Goal: Information Seeking & Learning: Learn about a topic

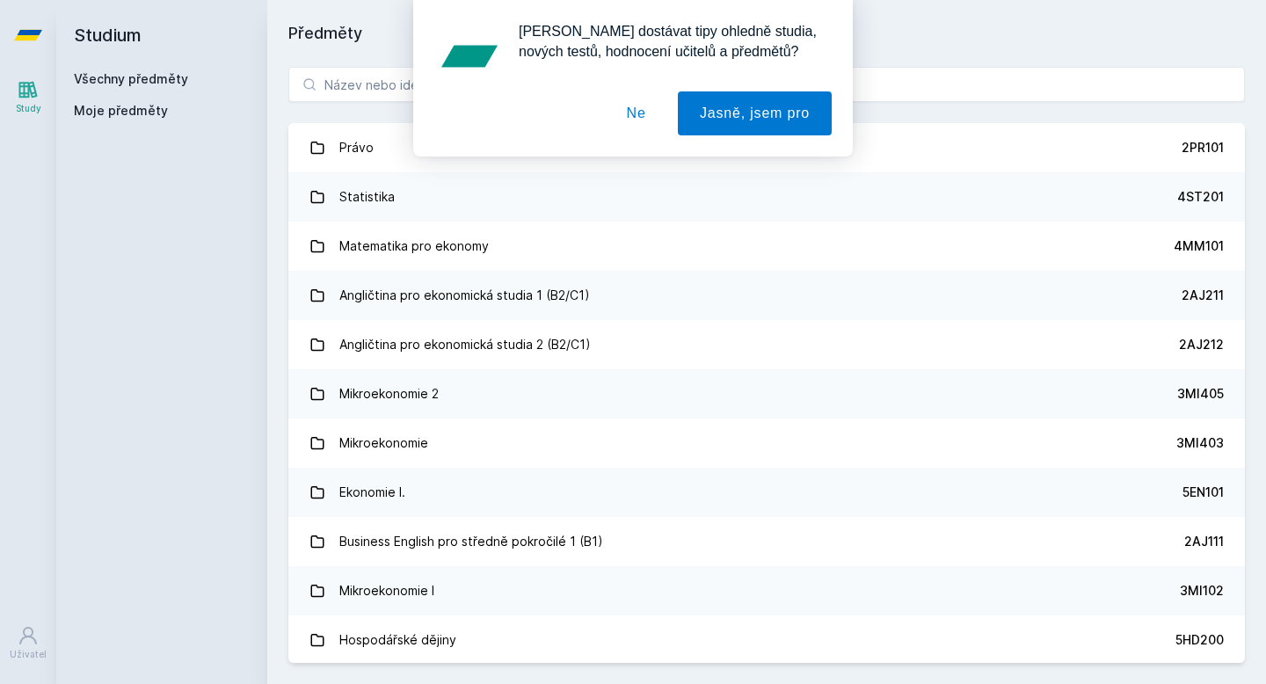
click at [946, 68] on div "[PERSON_NAME] dostávat tipy ohledně studia, nových testů, hodnocení učitelů a p…" at bounding box center [633, 78] width 1266 height 156
click at [366, 97] on div "[PERSON_NAME] dostávat tipy ohledně studia, nových testů, hodnocení učitelů a p…" at bounding box center [633, 78] width 1266 height 156
click at [373, 82] on div "[PERSON_NAME] dostávat tipy ohledně studia, nových testů, hodnocení učitelů a p…" at bounding box center [633, 78] width 1266 height 156
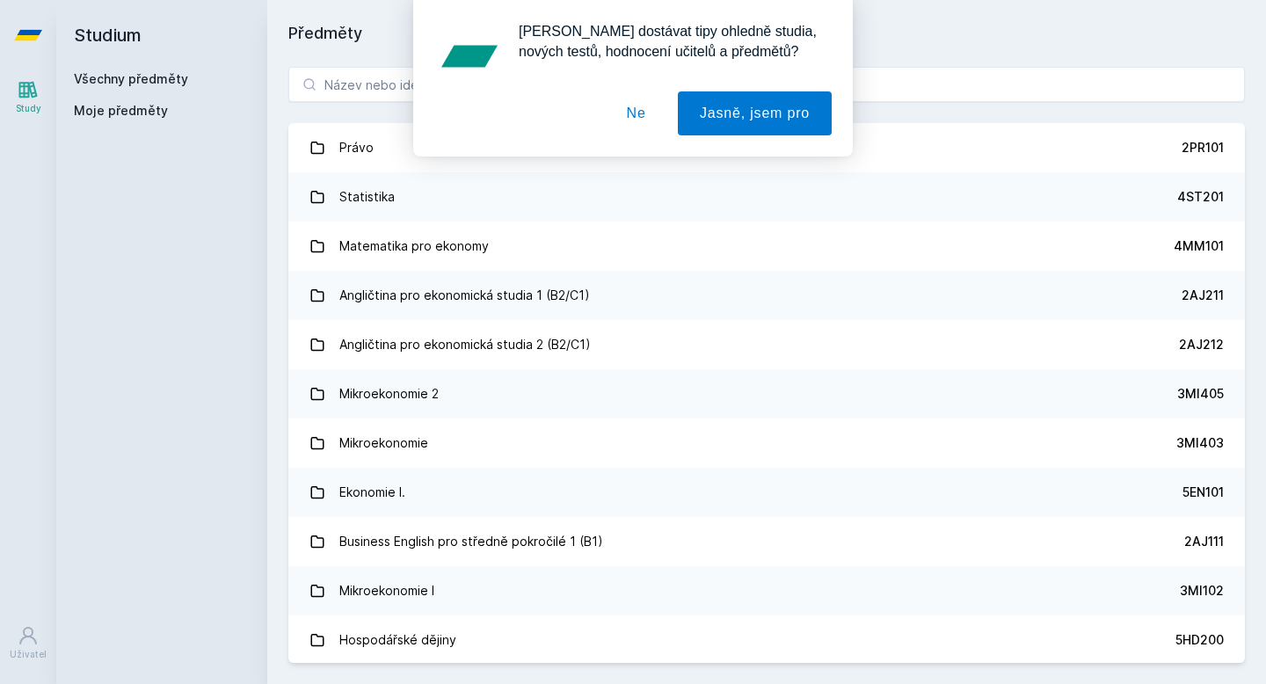
click at [645, 111] on button "Ne" at bounding box center [636, 113] width 63 height 44
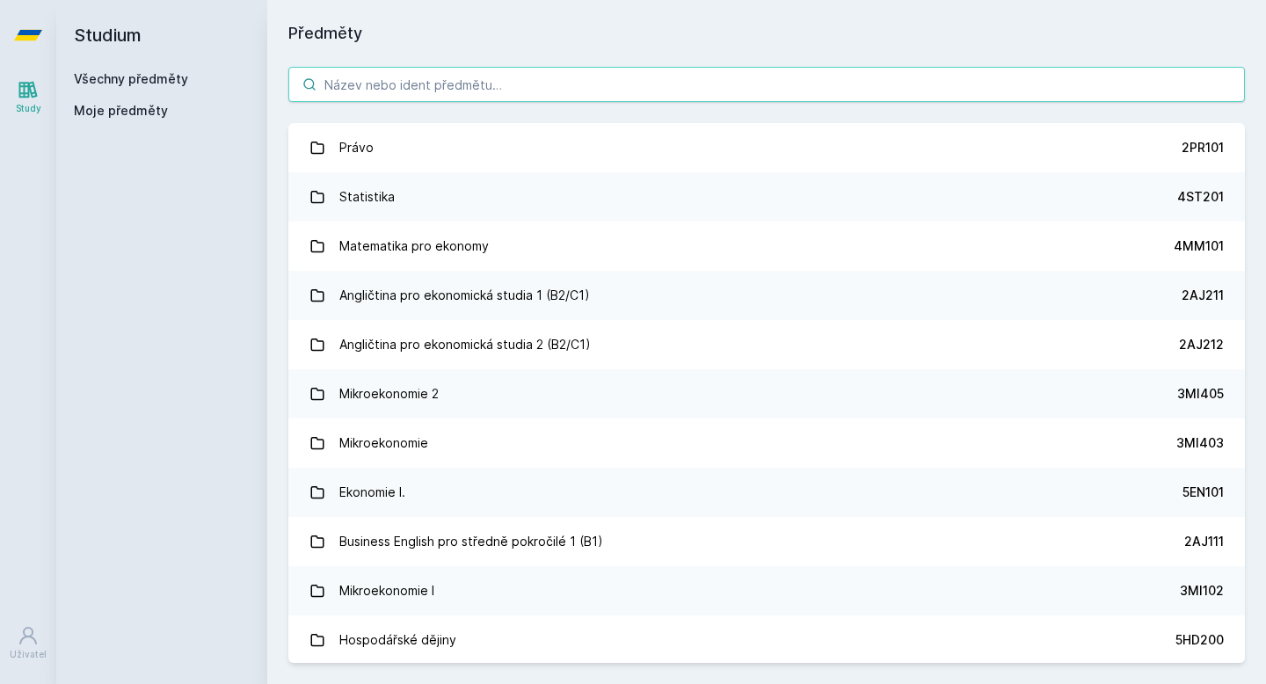
click at [656, 91] on input "search" at bounding box center [766, 84] width 956 height 35
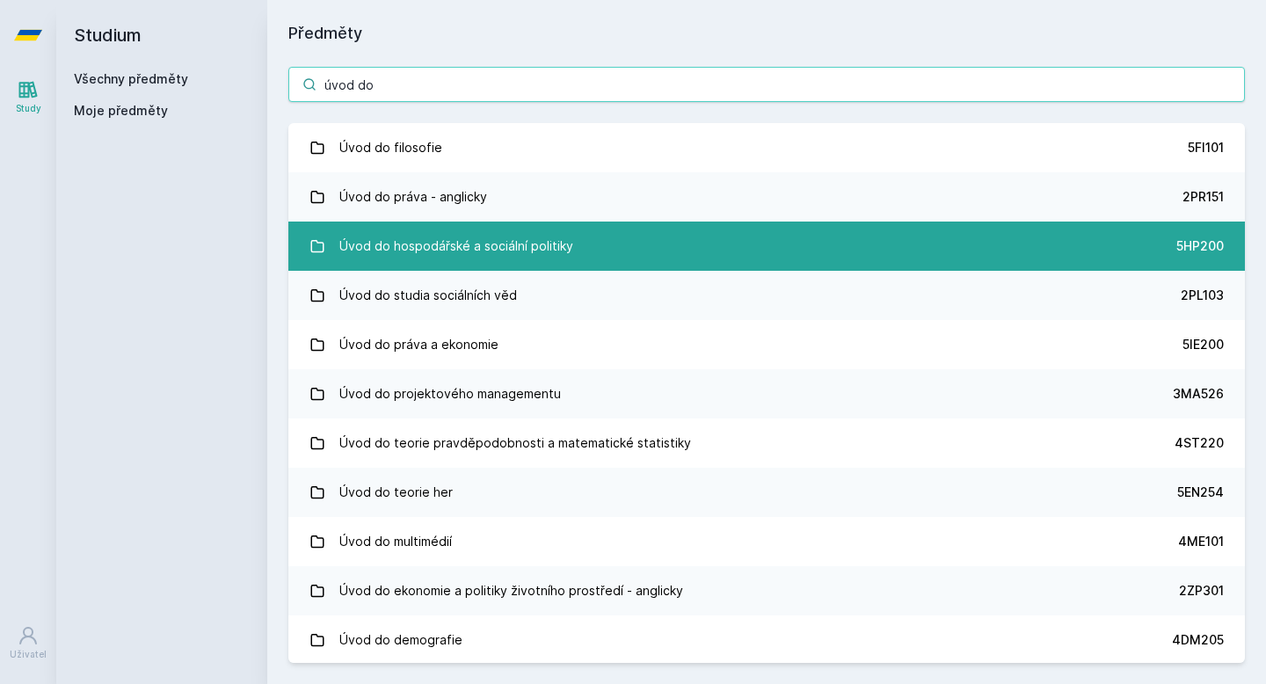
type input "úvod do"
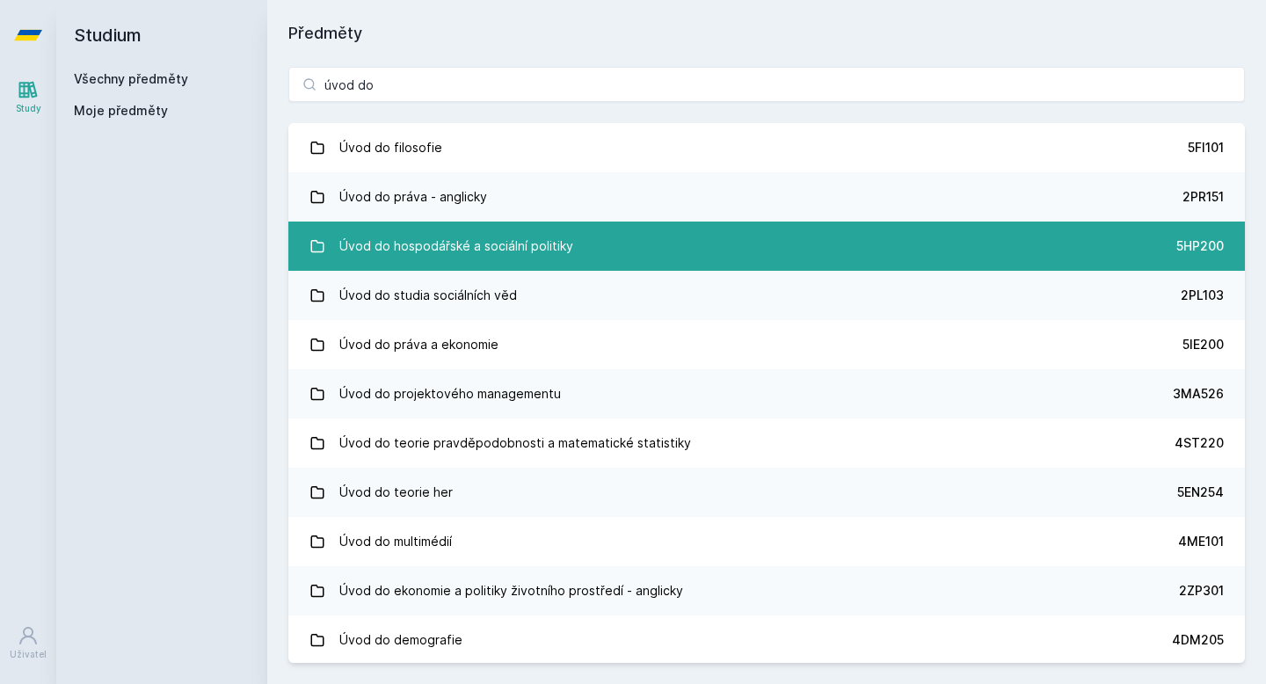
click at [641, 245] on link "Úvod do hospodářské a sociální politiky 5HP200" at bounding box center [766, 245] width 956 height 49
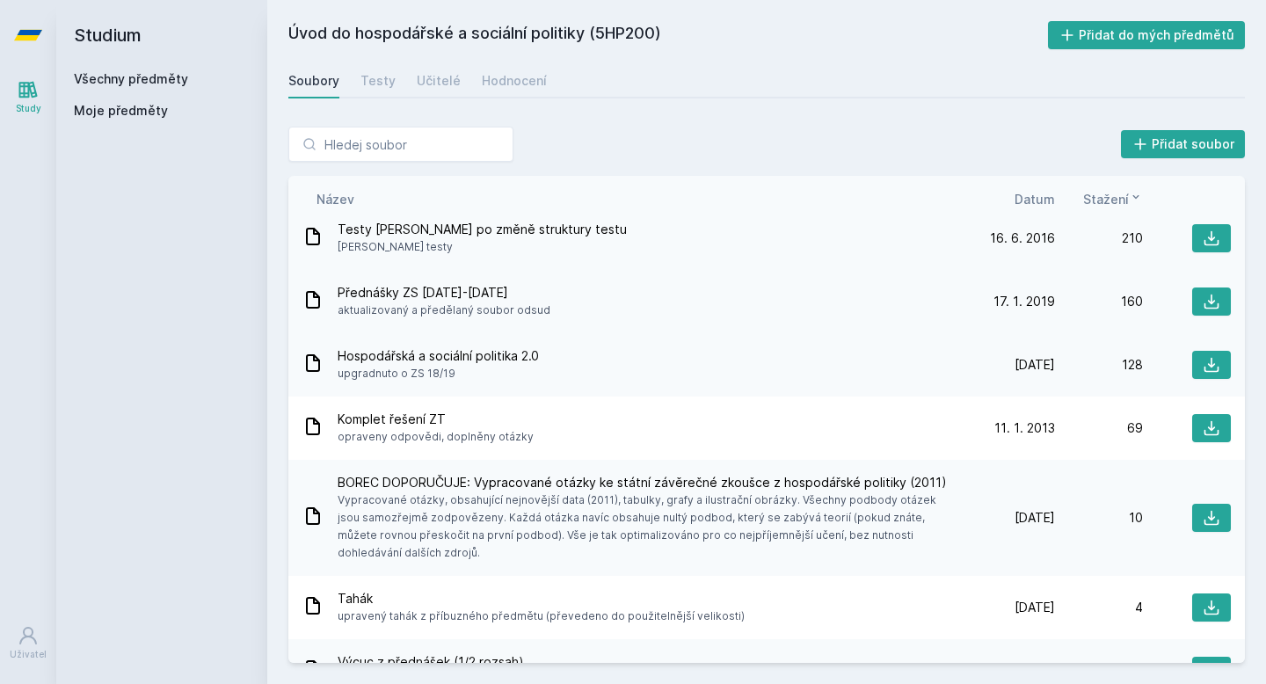
scroll to position [73, 0]
click at [1117, 195] on span "Stažení" at bounding box center [1106, 199] width 46 height 18
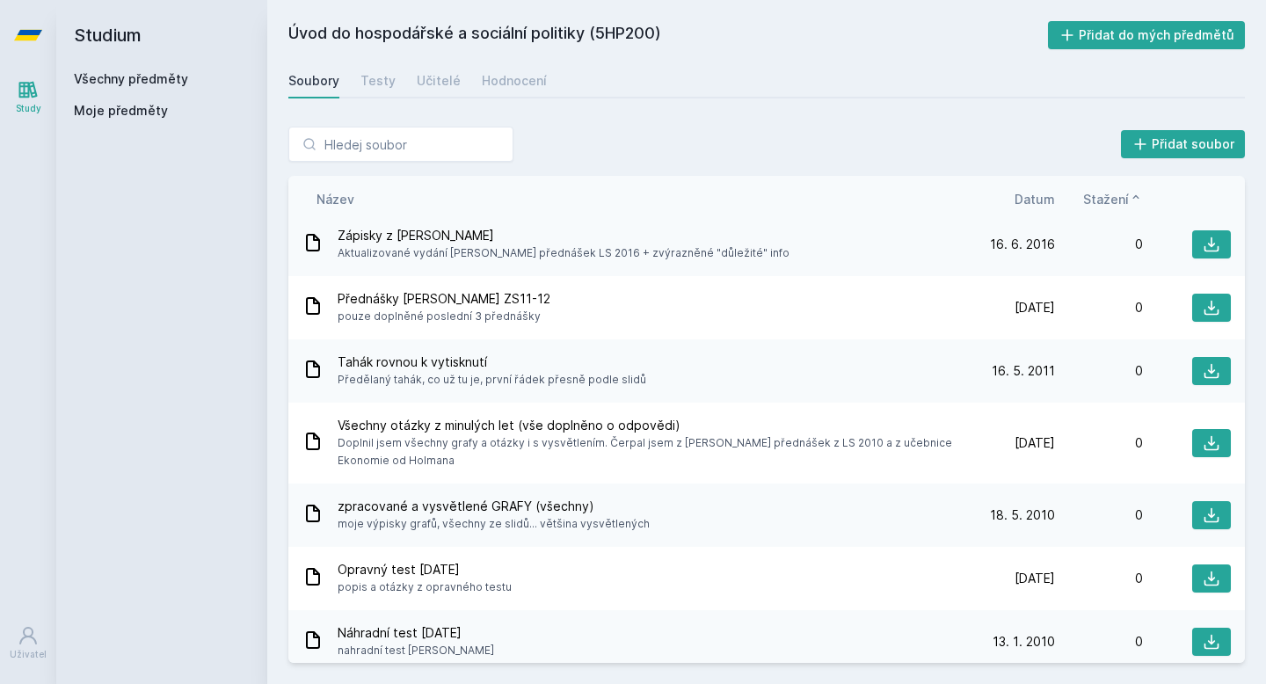
scroll to position [0, 0]
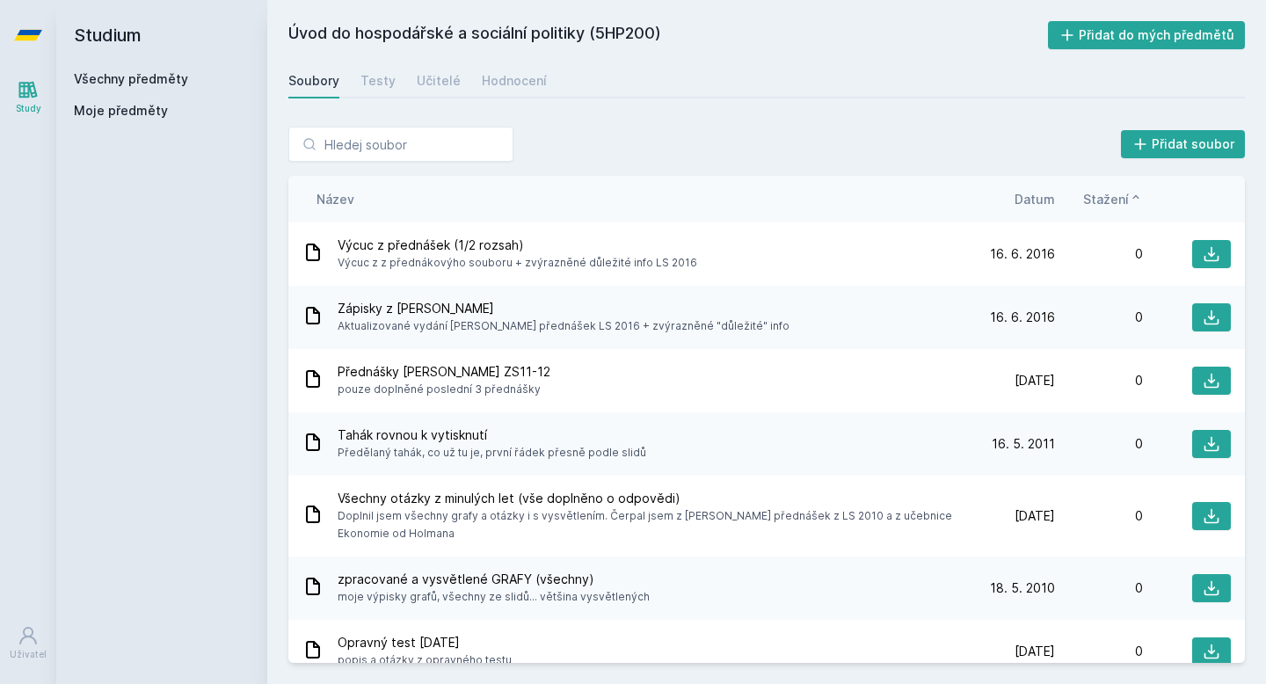
click at [1108, 199] on span "Stažení" at bounding box center [1106, 199] width 46 height 18
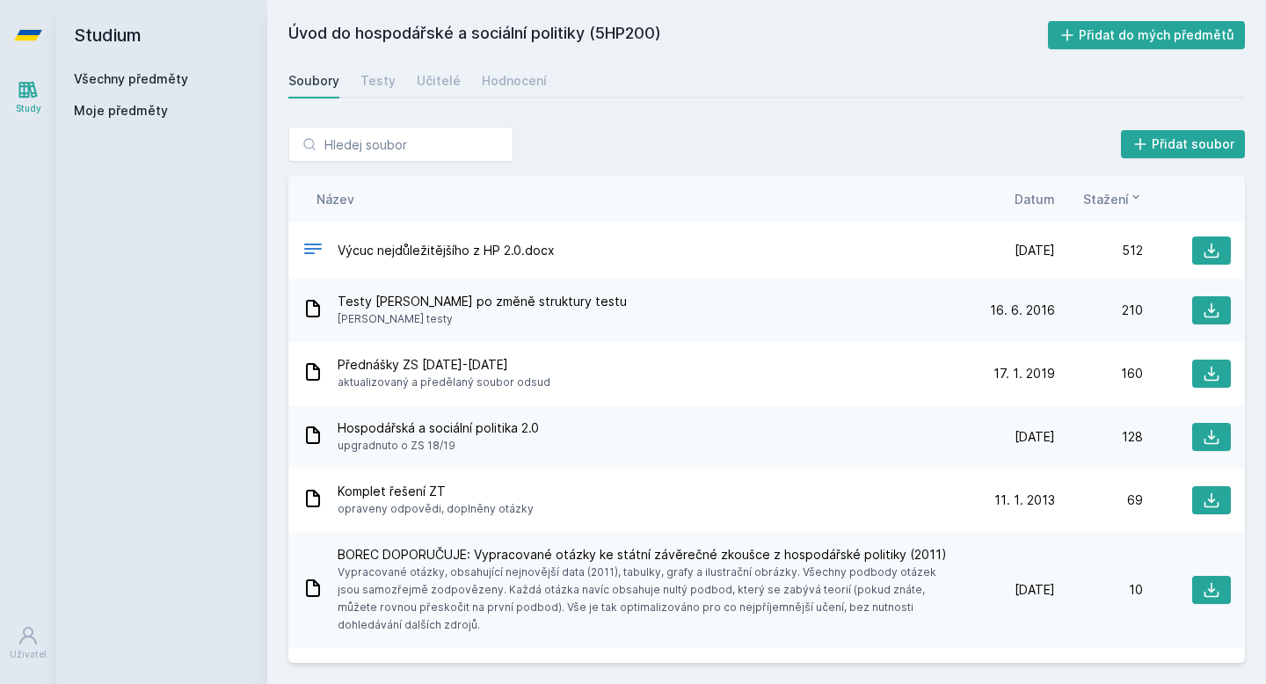
click at [1045, 200] on span "Datum" at bounding box center [1034, 199] width 40 height 18
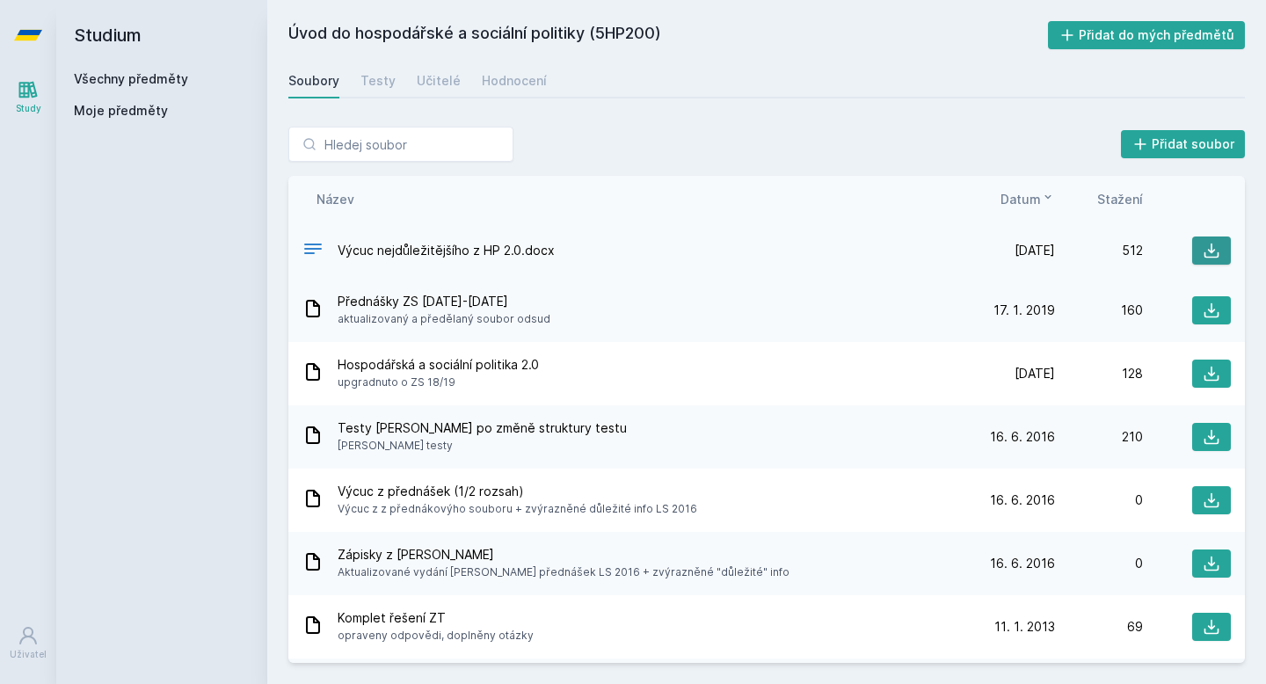
click at [1217, 254] on icon at bounding box center [1211, 250] width 15 height 15
click at [1221, 368] on button at bounding box center [1211, 373] width 39 height 28
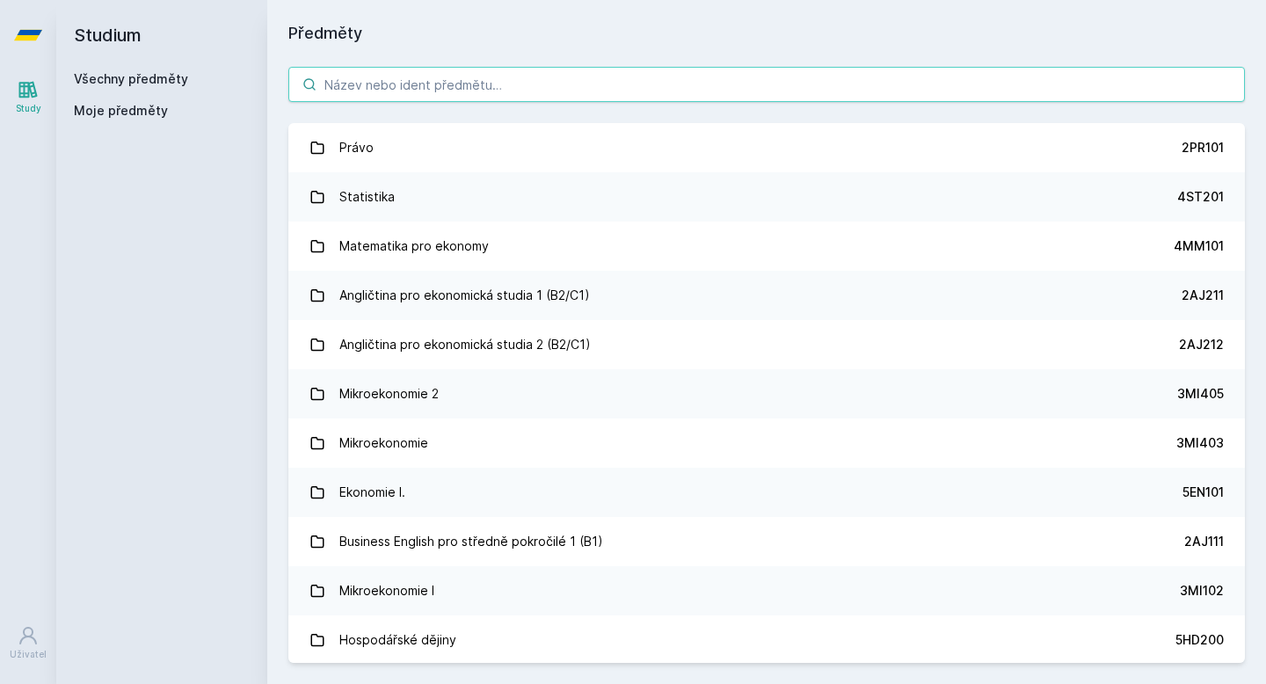
click at [477, 81] on input "search" at bounding box center [766, 84] width 956 height 35
type input "d"
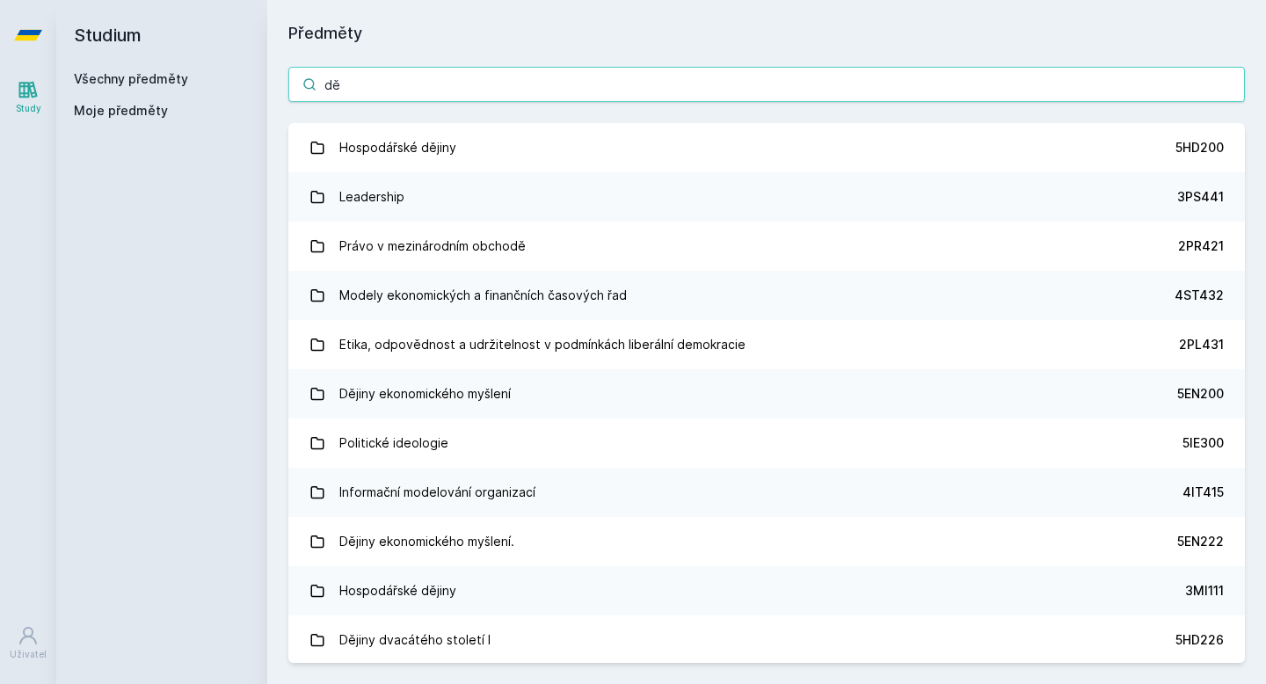
type input "d"
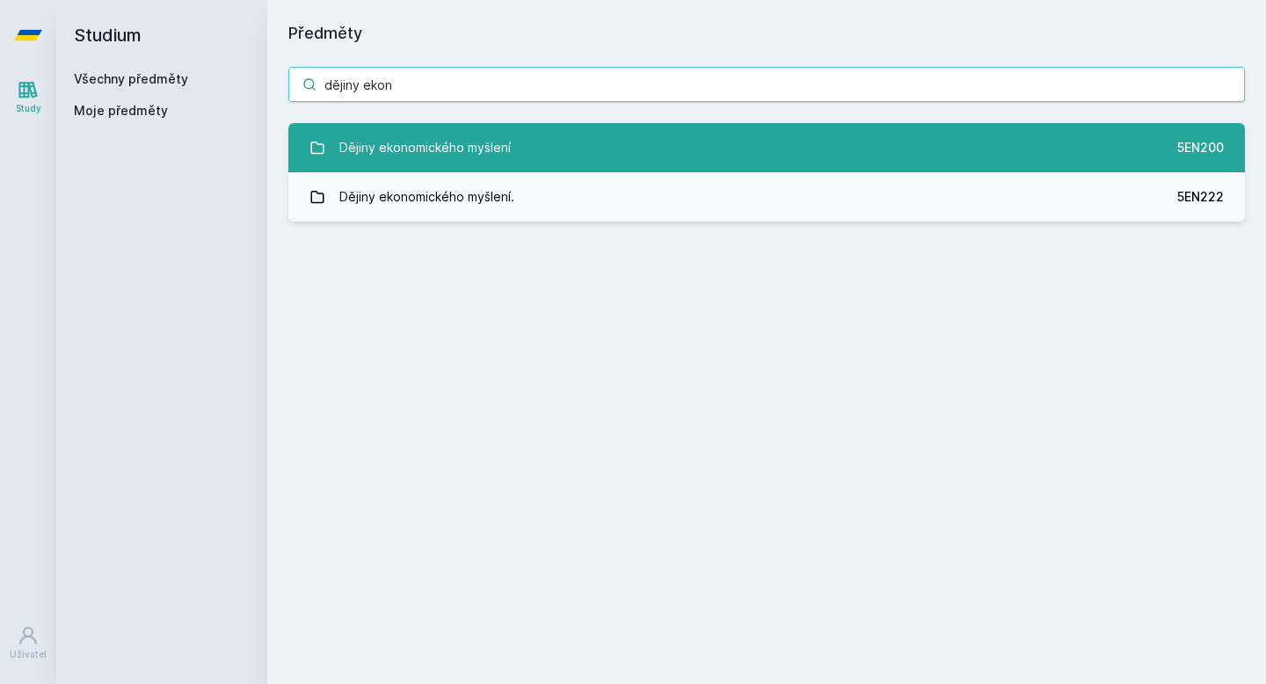
type input "dějiny ekon"
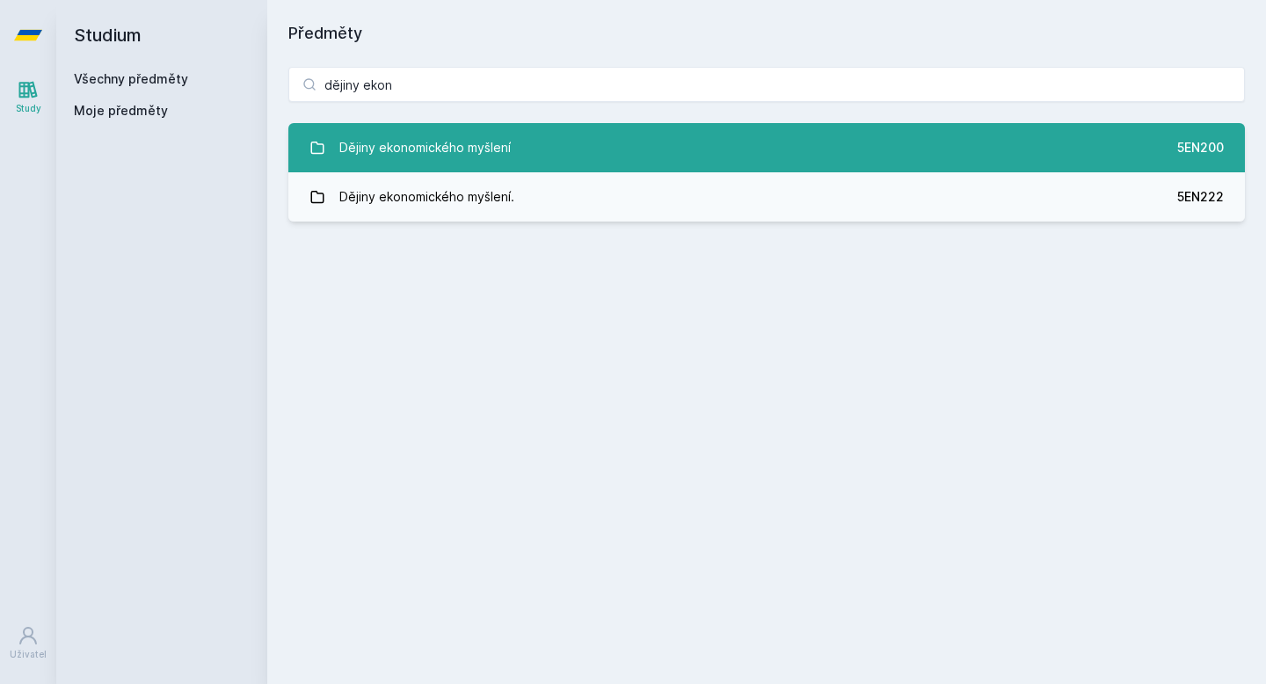
click at [461, 156] on div "Dějiny ekonomického myšlení" at bounding box center [424, 147] width 171 height 35
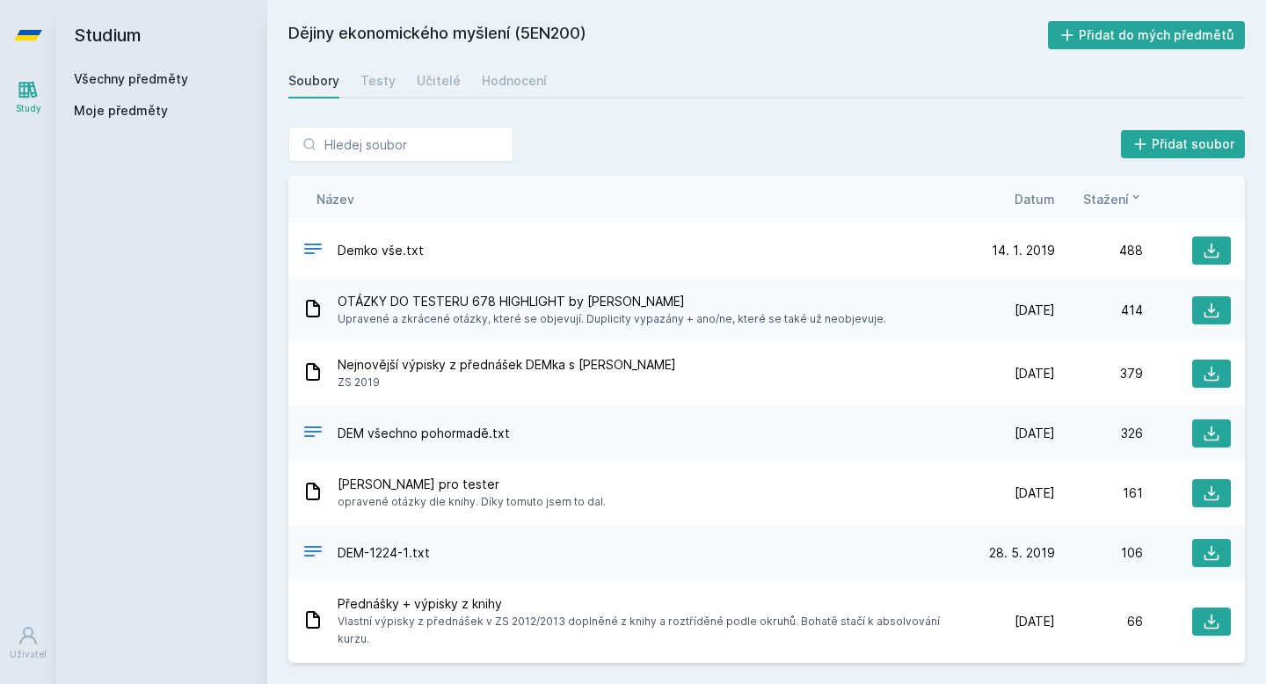
click at [1045, 192] on span "Datum" at bounding box center [1034, 199] width 40 height 18
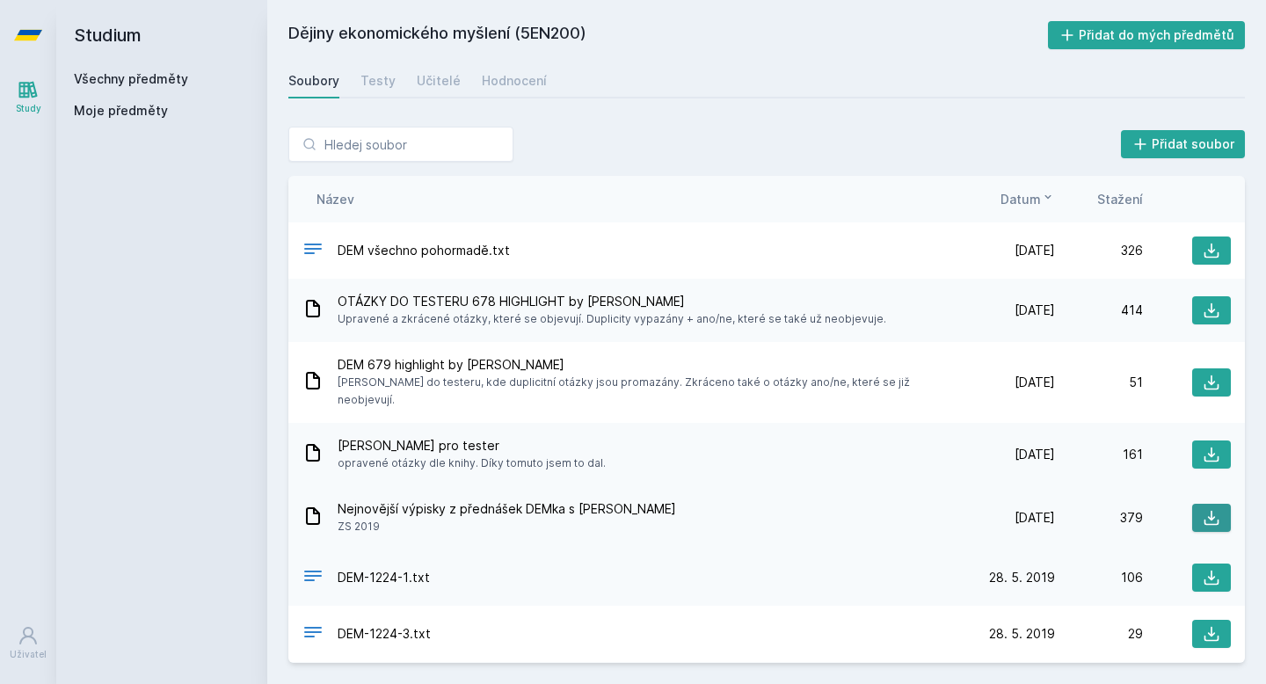
click at [1202, 509] on icon at bounding box center [1211, 518] width 18 height 18
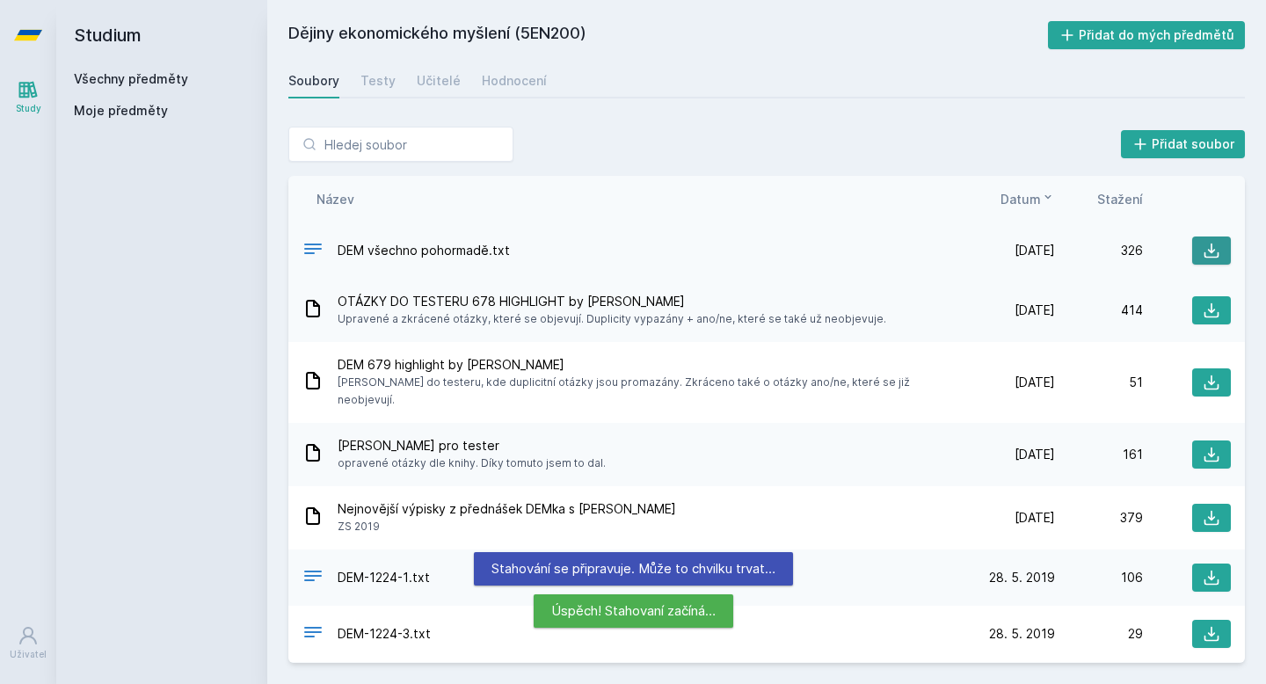
click at [1216, 250] on icon at bounding box center [1211, 251] width 18 height 18
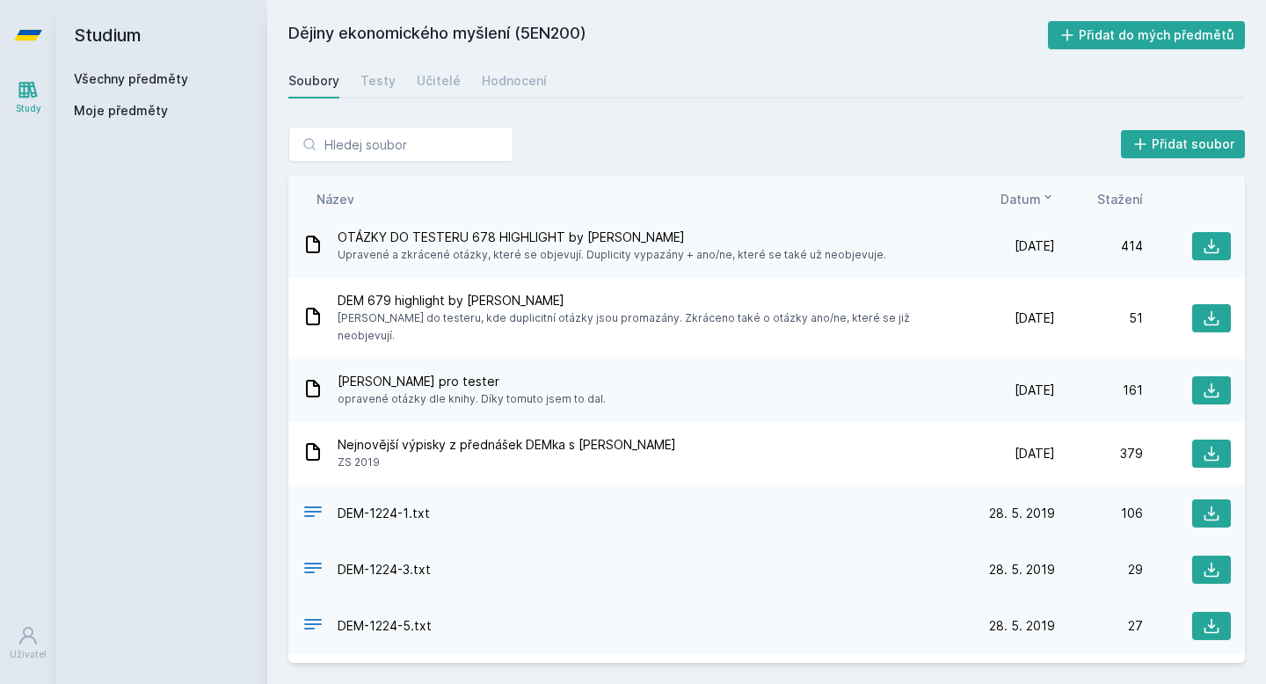
scroll to position [63, 0]
